Goal: Information Seeking & Learning: Learn about a topic

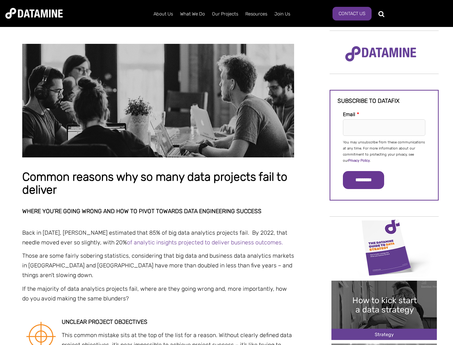
click at [384, 151] on p "You may unsubscribe from these communications at any time. For more information…" at bounding box center [384, 151] width 83 height 24
click at [368, 180] on input "*********" at bounding box center [363, 180] width 41 height 18
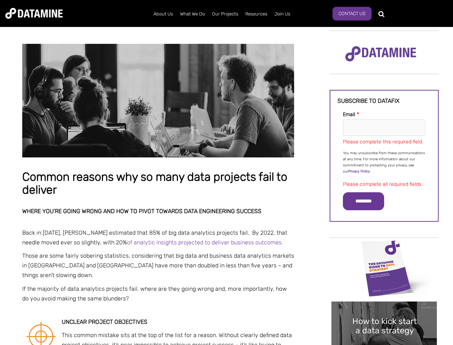
click at [384, 247] on img "Image grid with {{ image_count }} images." at bounding box center [385, 267] width 106 height 59
click at [384, 247] on div "✕" at bounding box center [226, 172] width 453 height 345
click at [384, 310] on div "✕" at bounding box center [226, 172] width 453 height 345
click at [384, 310] on img "Image grid with {{ image_count }} images." at bounding box center [385, 330] width 106 height 59
click at [384, 344] on div "✕" at bounding box center [226, 172] width 453 height 345
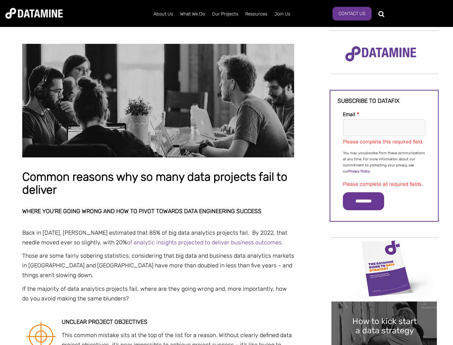
click at [384, 344] on div "✕" at bounding box center [226, 172] width 453 height 345
